Goal: Navigation & Orientation: Find specific page/section

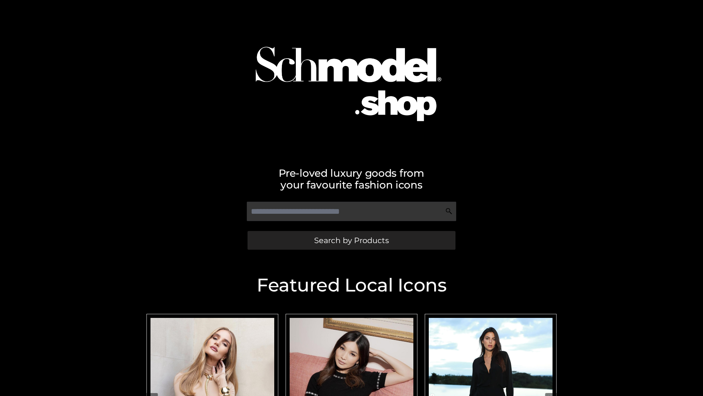
click at [351, 240] on span "Search by Products" at bounding box center [351, 240] width 75 height 8
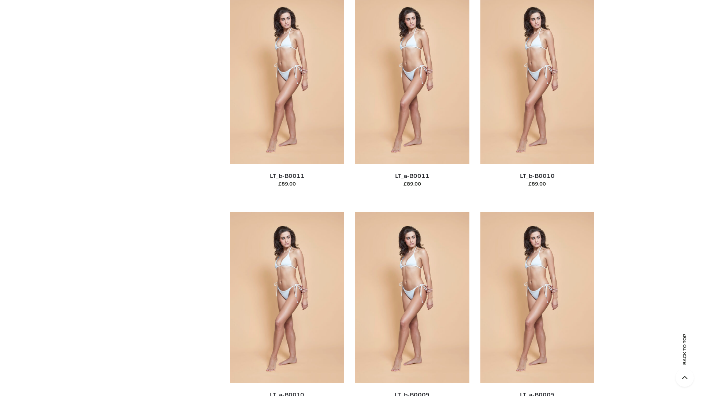
scroll to position [3290, 0]
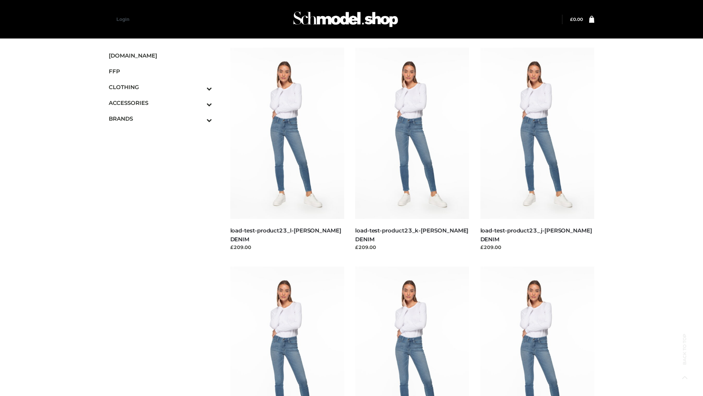
scroll to position [642, 0]
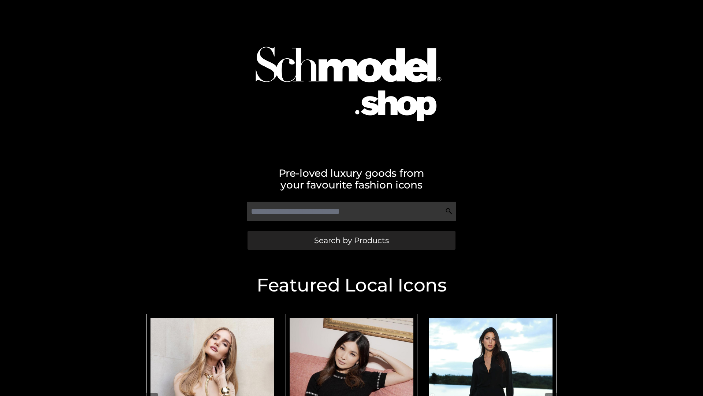
click at [351, 240] on span "Search by Products" at bounding box center [351, 240] width 75 height 8
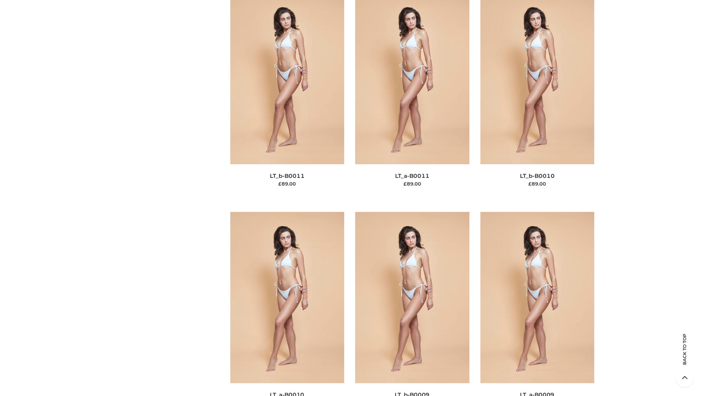
scroll to position [3290, 0]
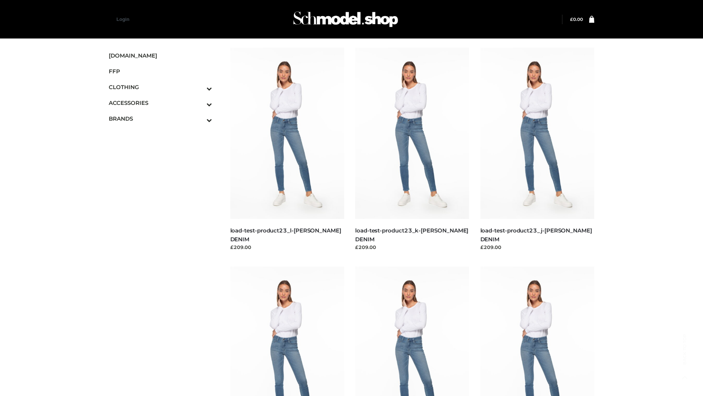
scroll to position [642, 0]
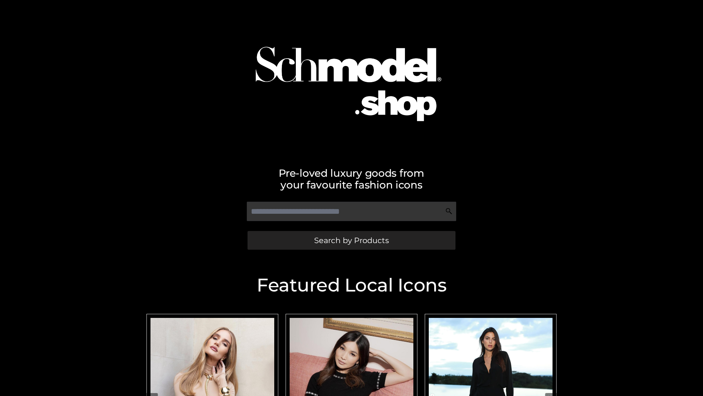
click at [351, 240] on span "Search by Products" at bounding box center [351, 240] width 75 height 8
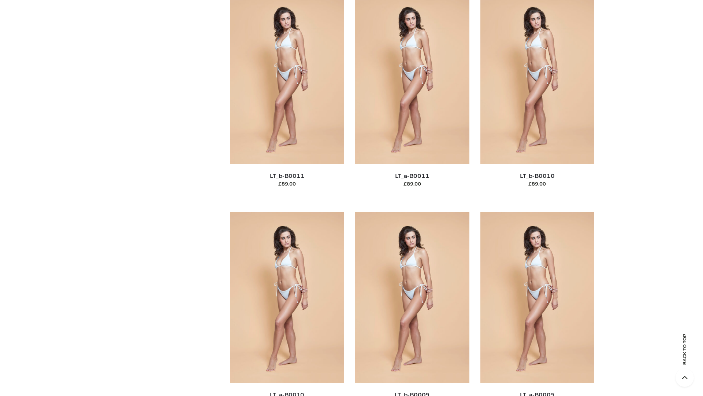
scroll to position [3290, 0]
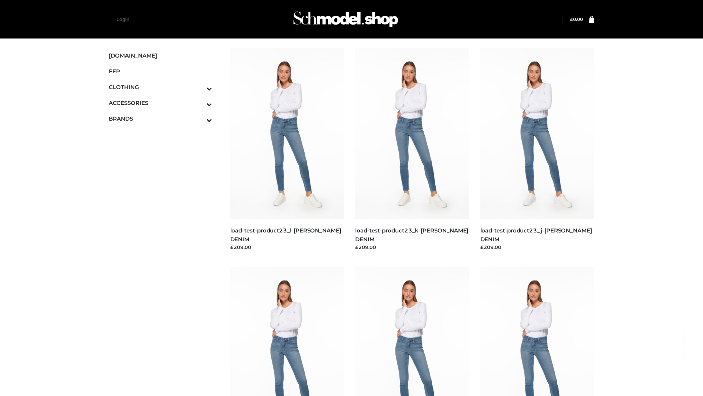
scroll to position [642, 0]
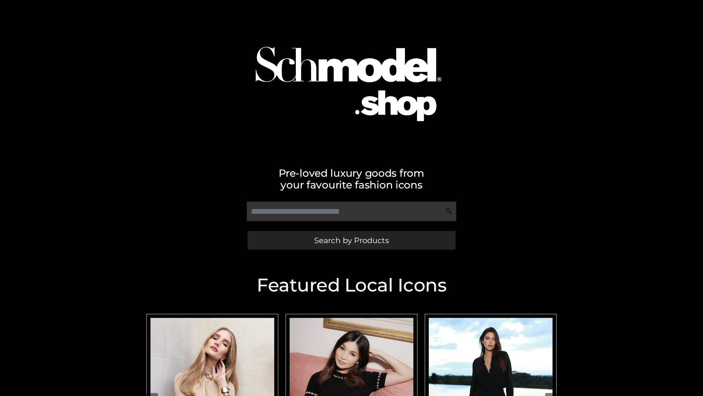
click at [351, 240] on span "Search by Products" at bounding box center [351, 240] width 75 height 8
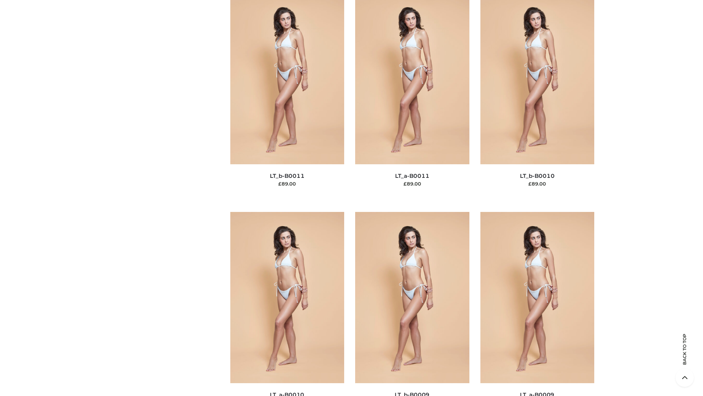
scroll to position [3290, 0]
